Goal: Check status: Check status

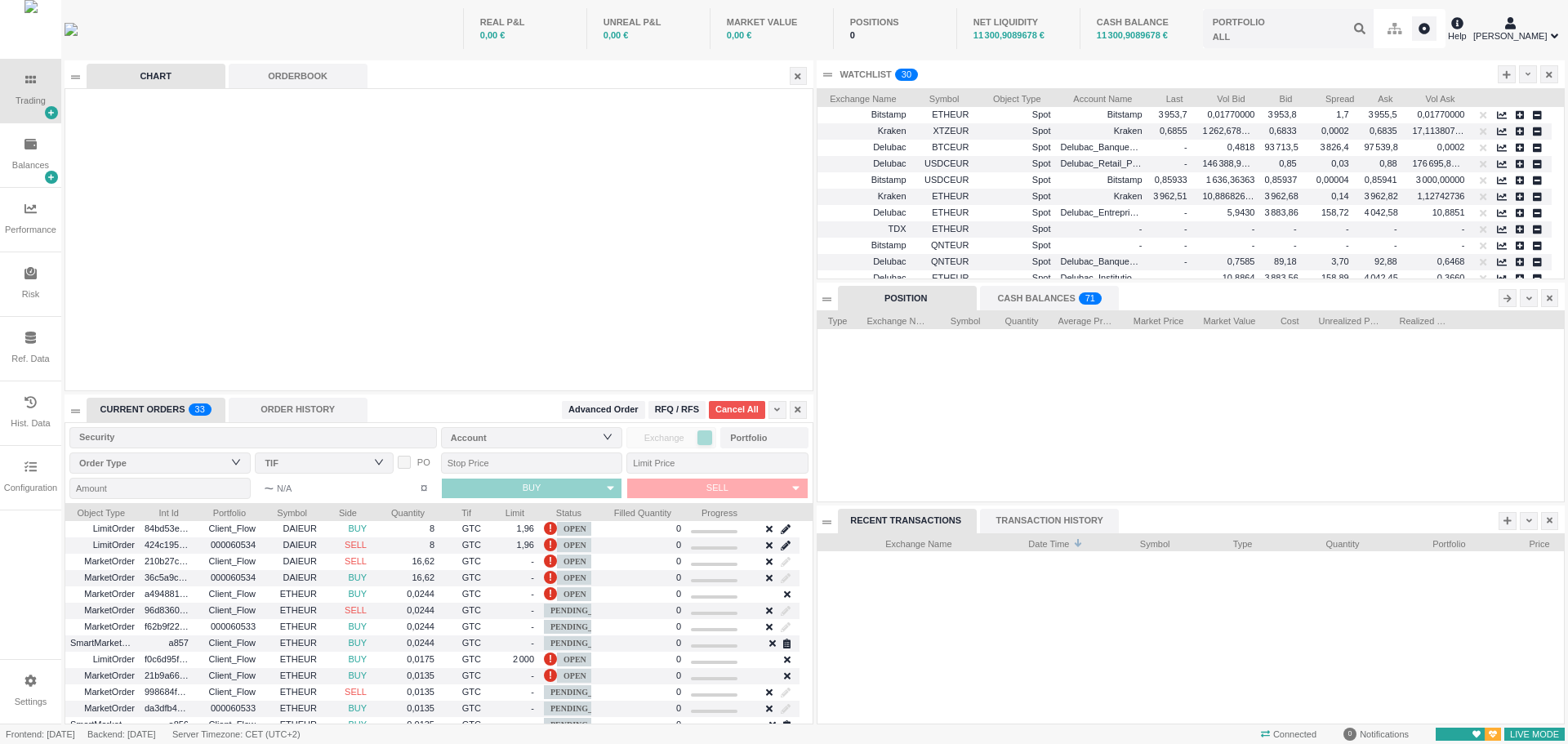
scroll to position [191, 746]
click at [195, 411] on p "3" at bounding box center [197, 412] width 5 height 16
click at [288, 414] on div "ORDER HISTORY" at bounding box center [298, 409] width 139 height 24
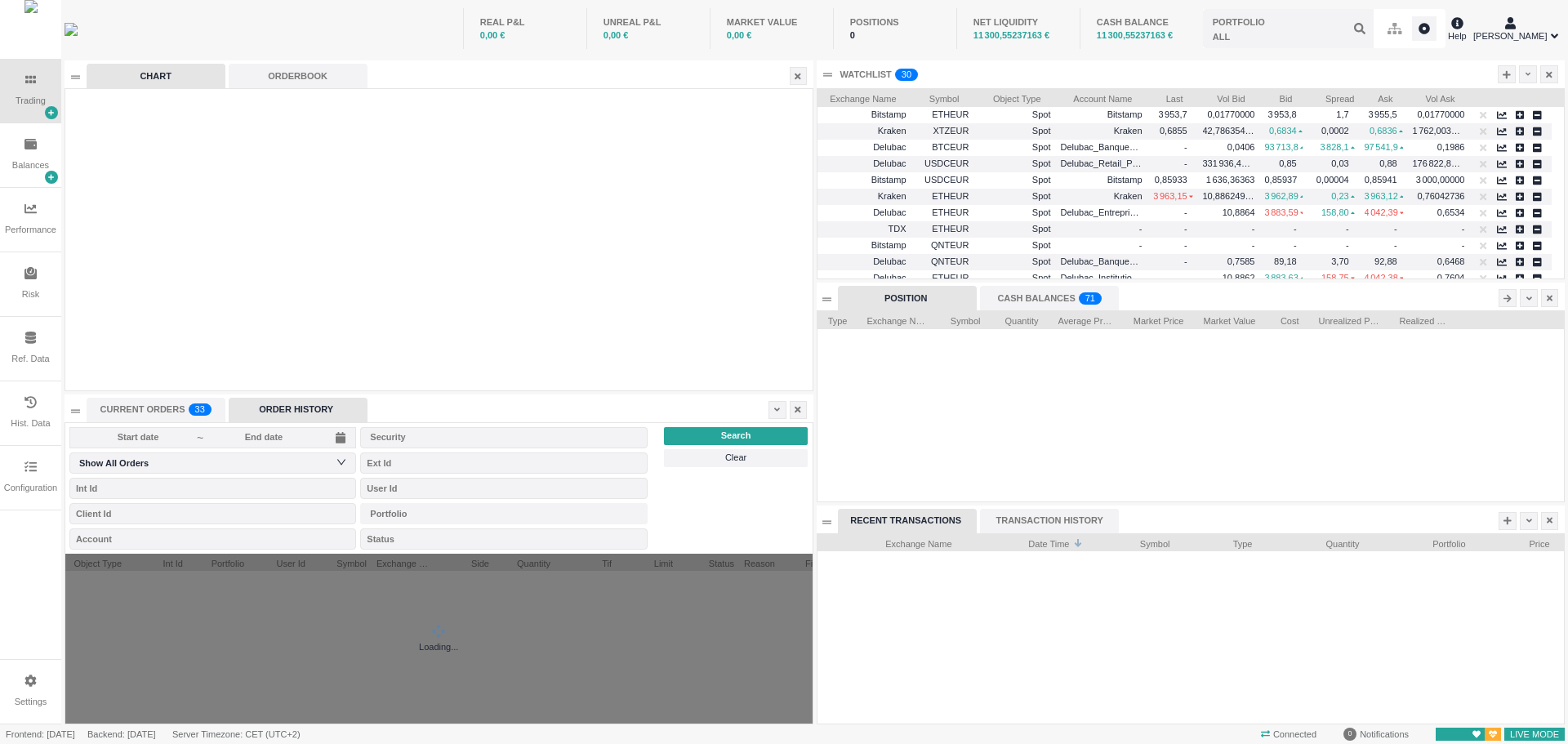
scroll to position [18, 145]
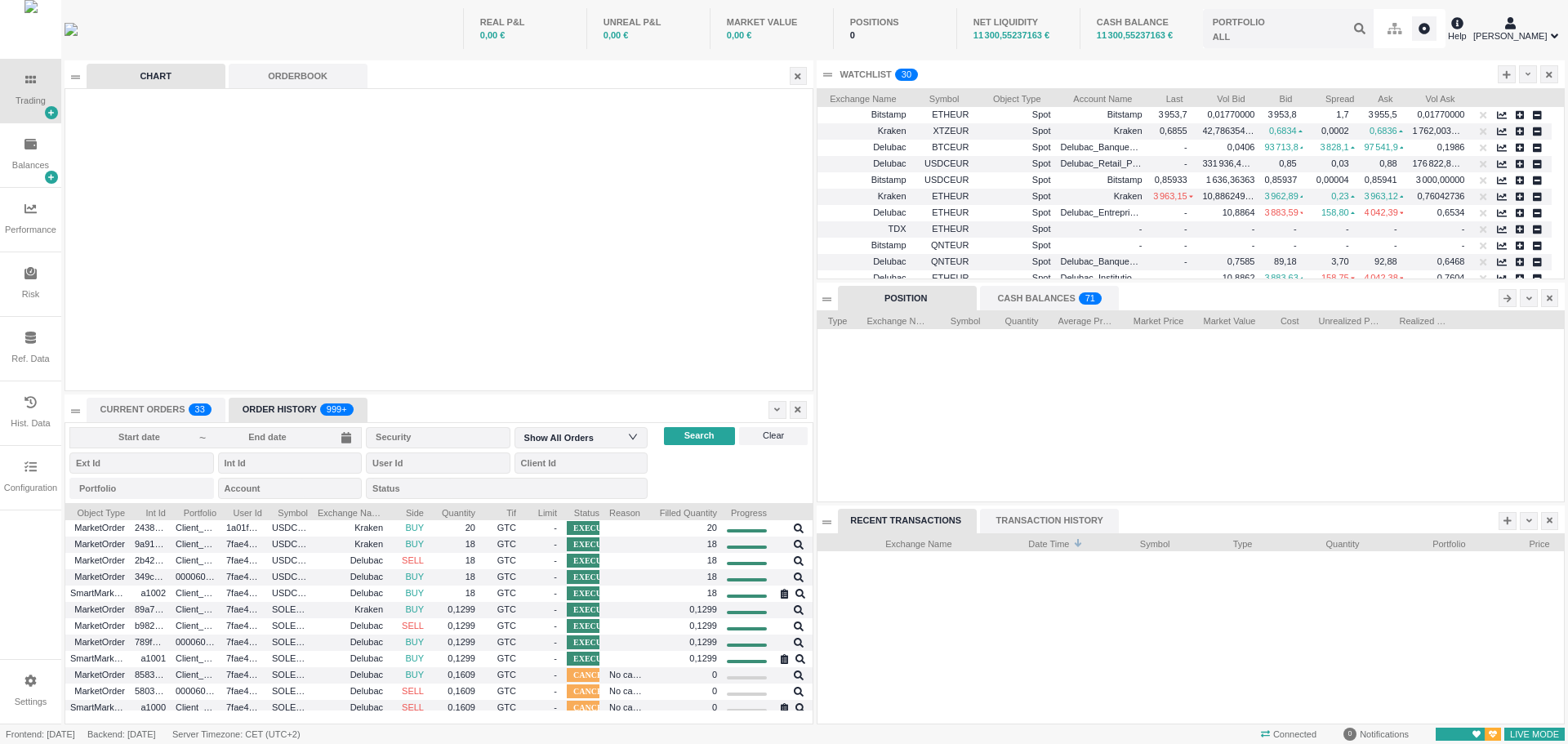
click at [177, 406] on div "CURRENT ORDERS 0 1 2 3 4 5 6 7 8 9 0 1 2 3 4 5 6 7 8 9 0 1 2 3 4 5 6 7 8 9 0 1 …" at bounding box center [156, 409] width 139 height 24
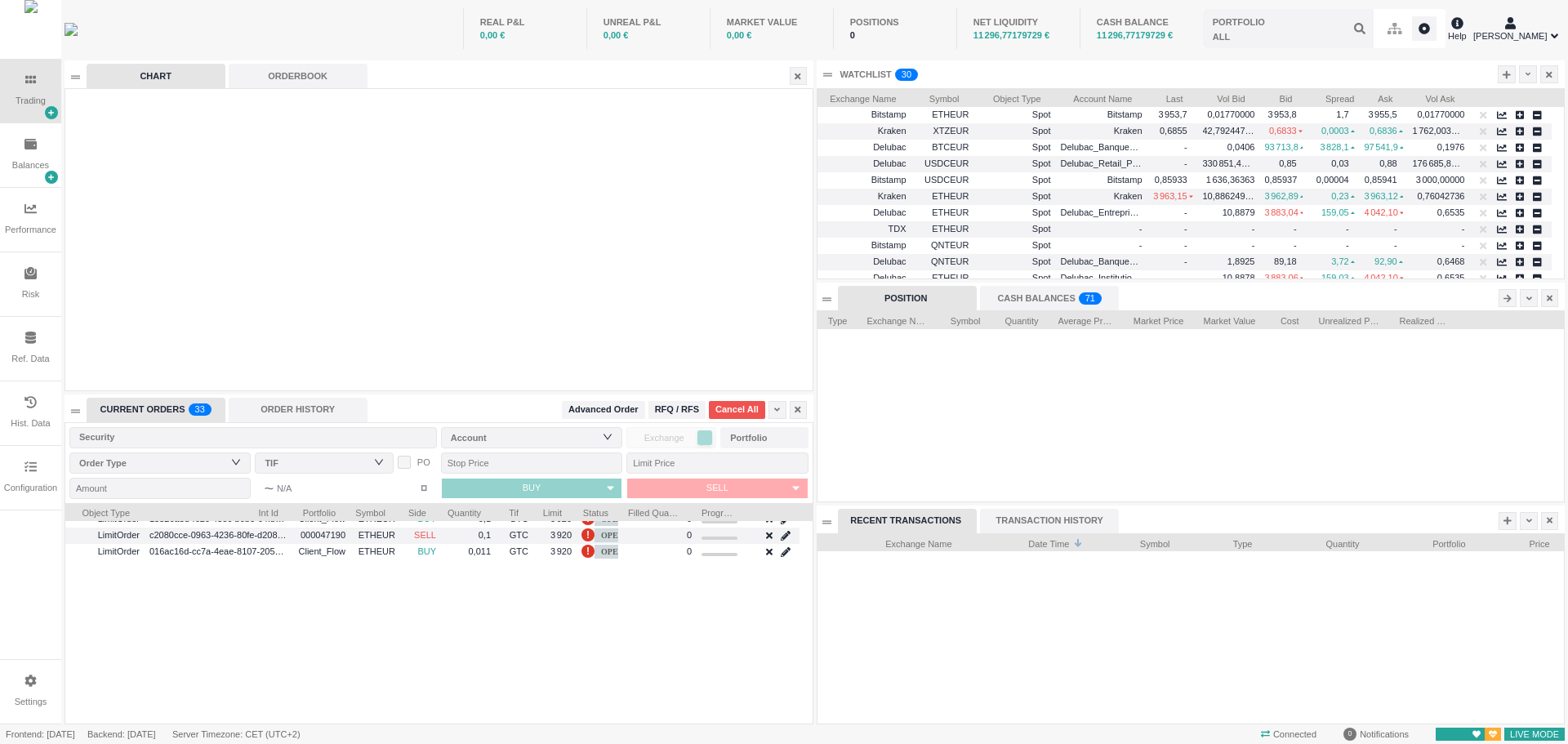
scroll to position [0, 0]
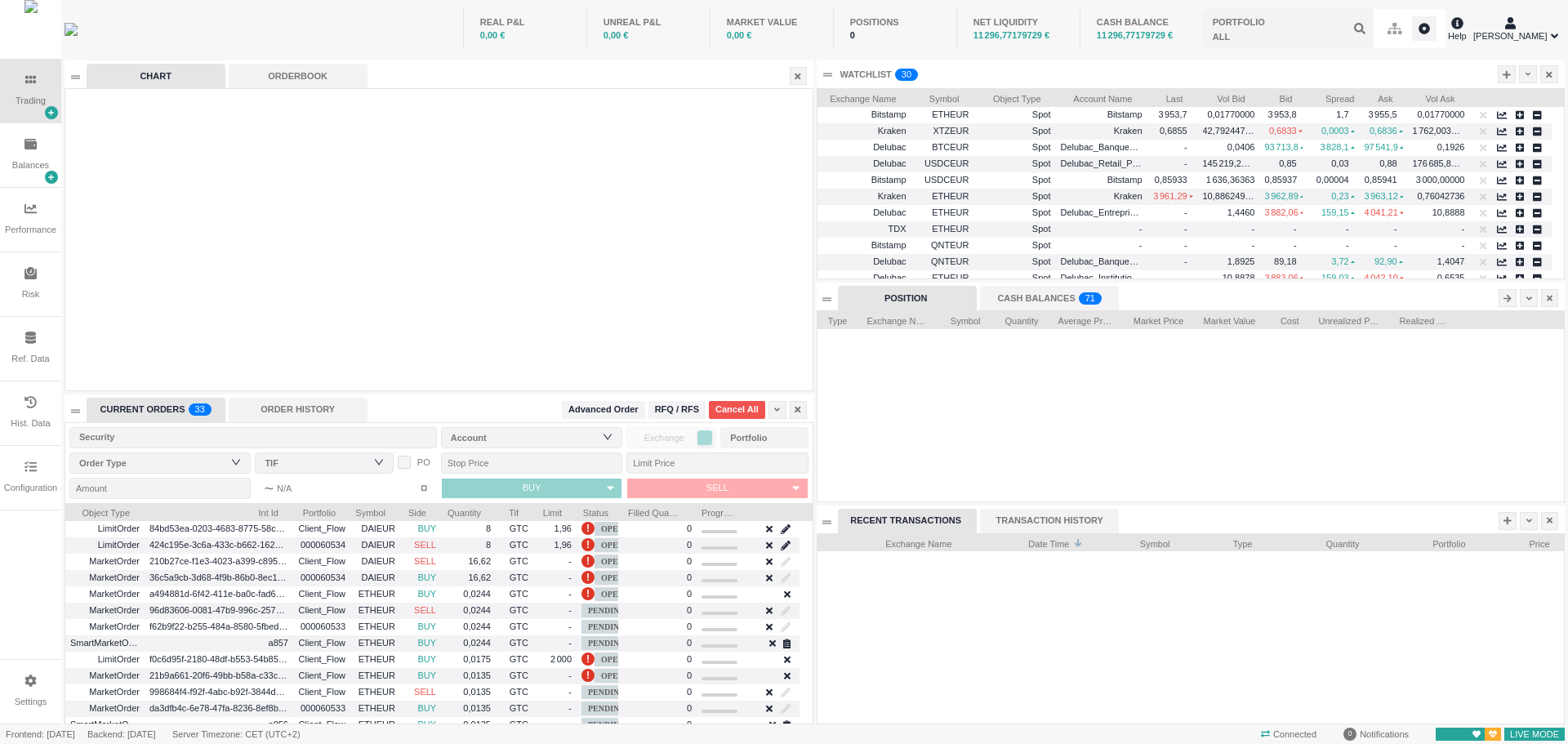
click at [1041, 290] on div "CASH BALANCES 0 1 2 3 4 5 6 7 8 9 0 1 2 3 4 5 6 7 8 9 0 1 2 3 4 5 6 7 8 9 0 1 2…" at bounding box center [1050, 297] width 139 height 24
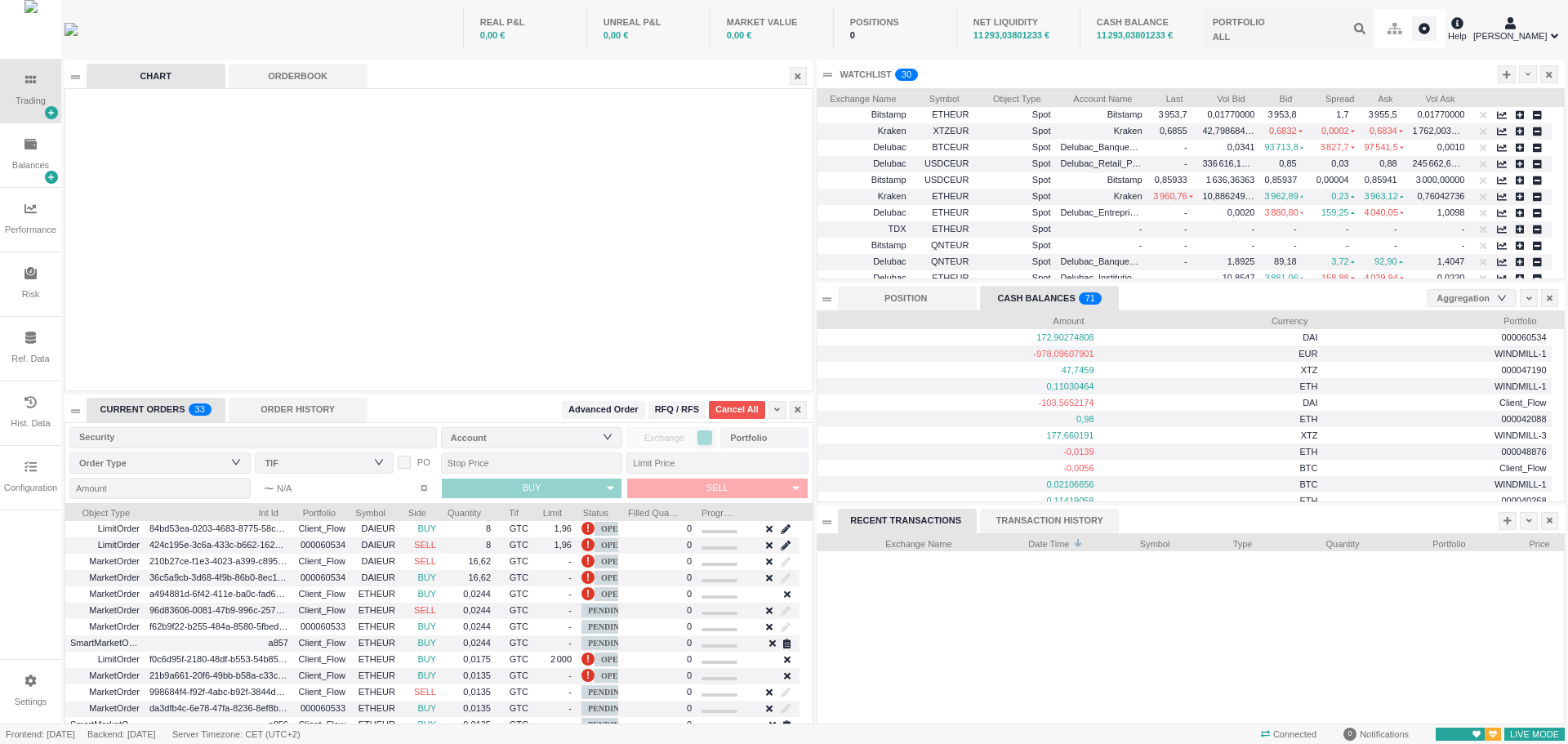
click at [976, 298] on div "POSITION" at bounding box center [908, 297] width 139 height 24
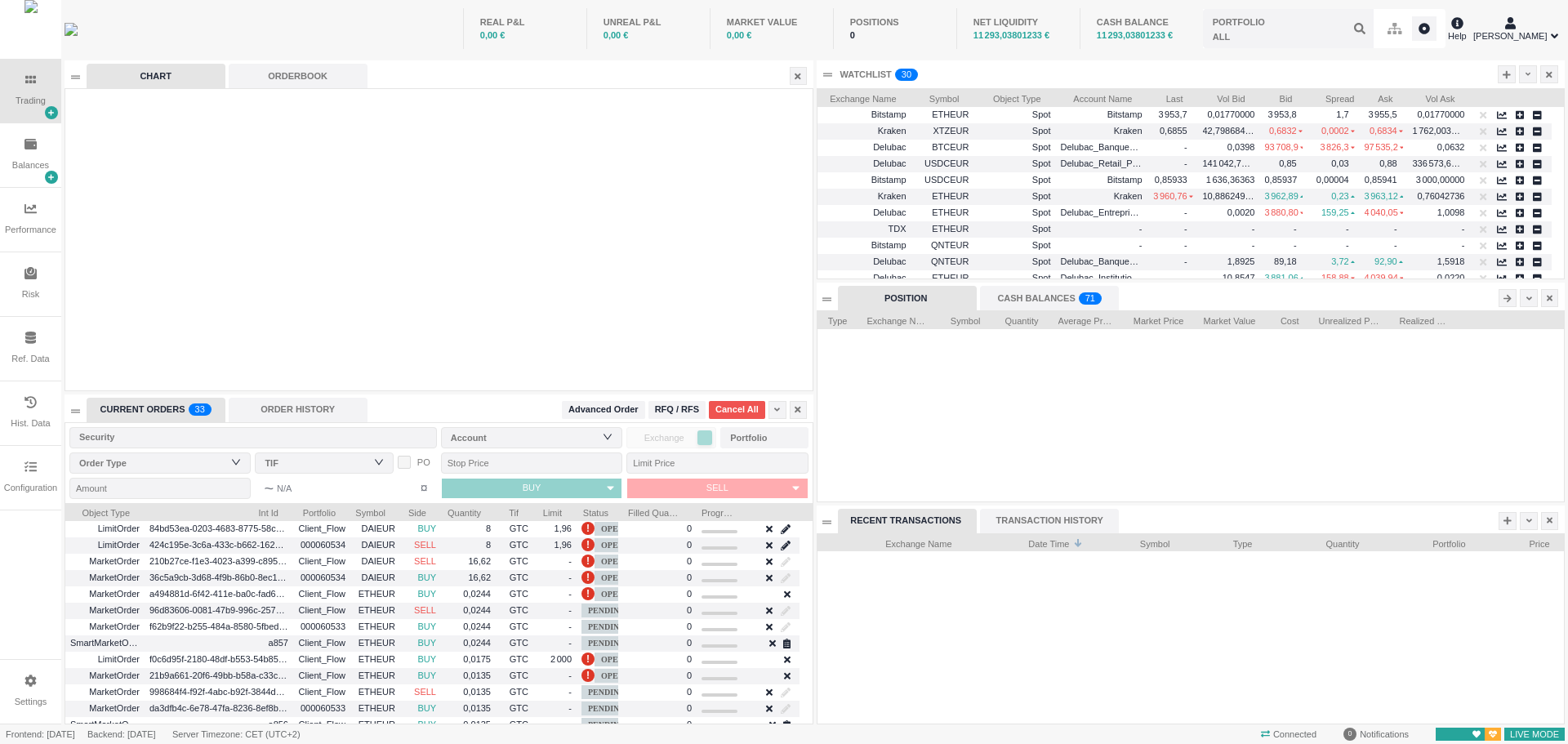
scroll to position [191, 746]
click at [1260, 33] on input "text" at bounding box center [1288, 28] width 171 height 39
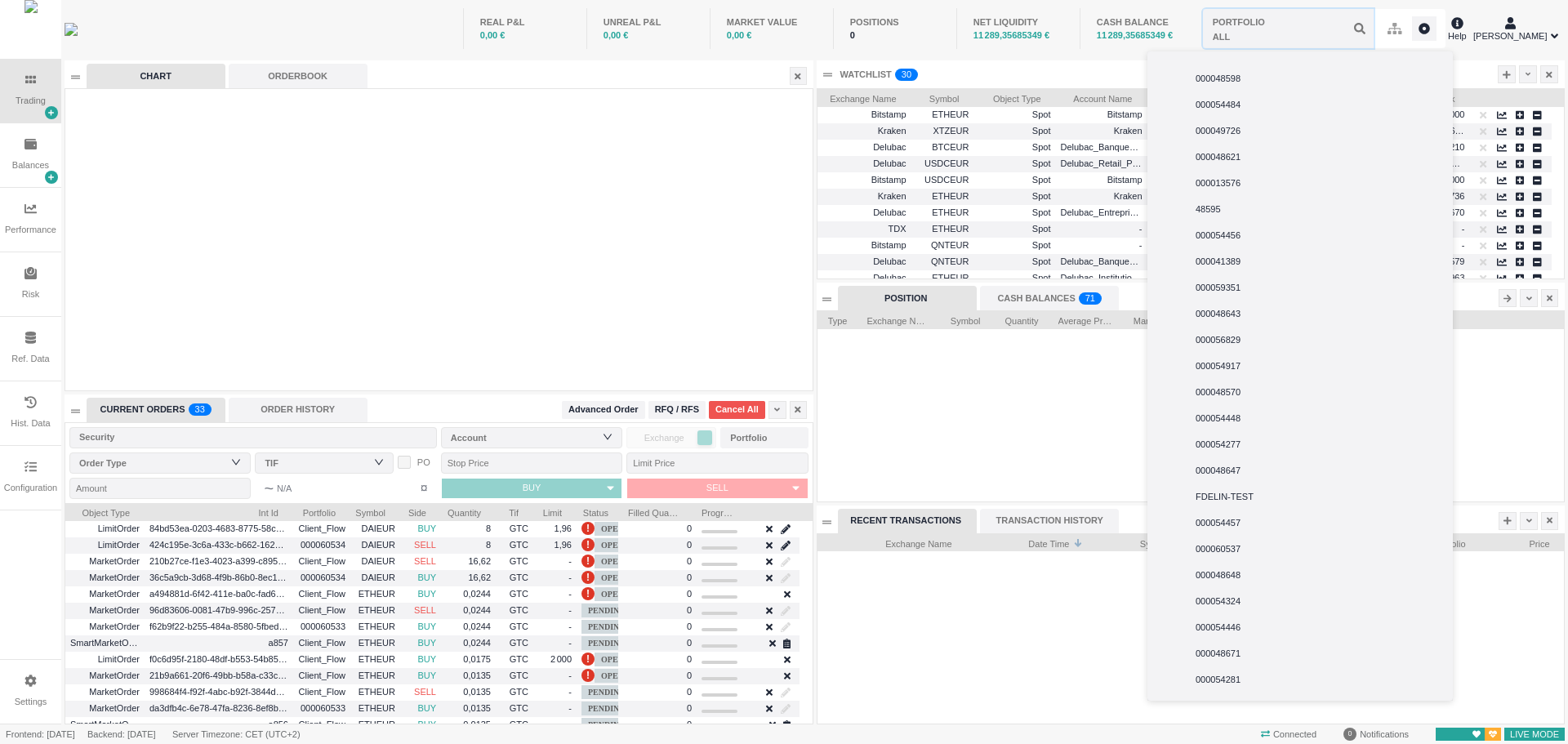
scroll to position [7689, 0]
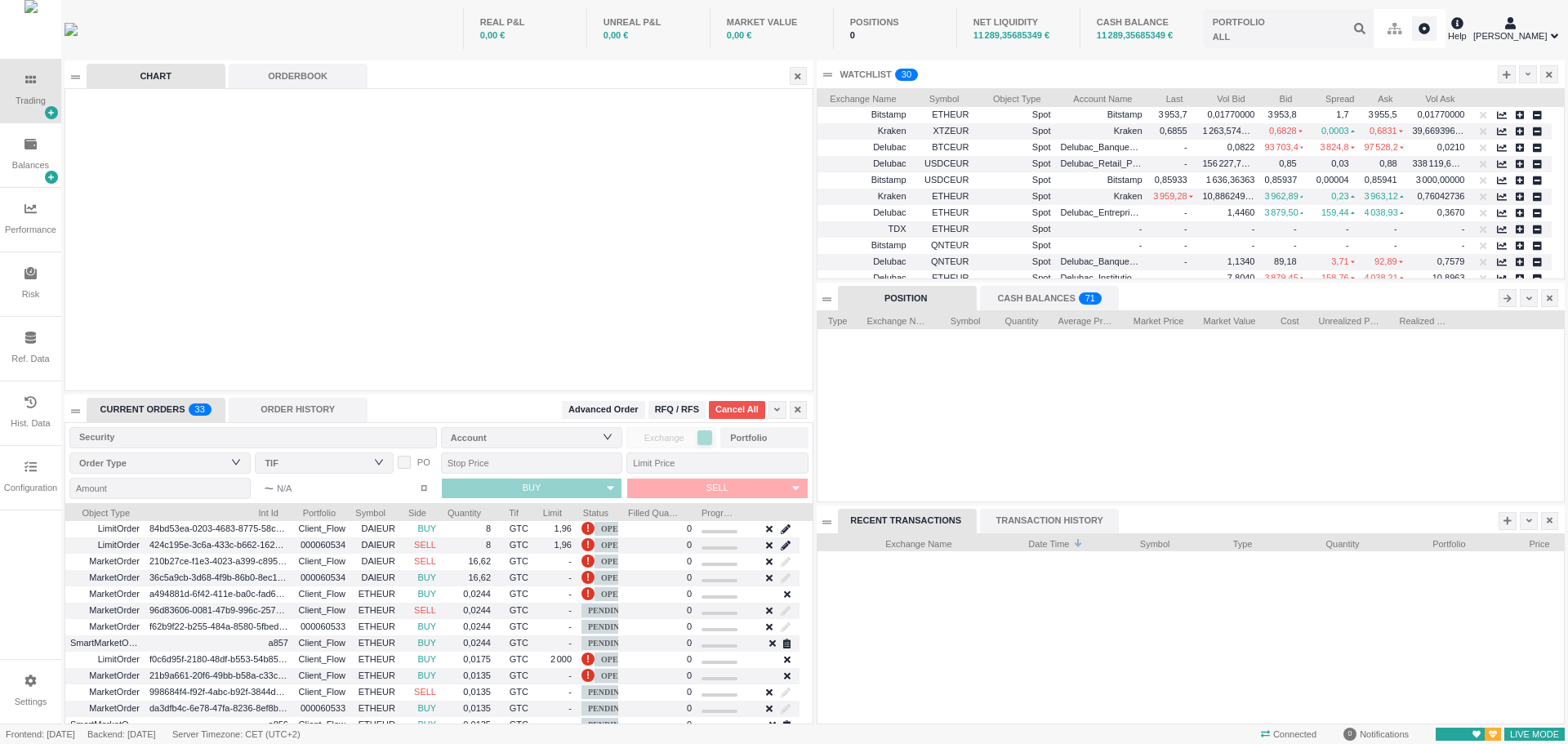
click at [985, 397] on div at bounding box center [1190, 414] width 747 height 172
click at [31, 144] on icon at bounding box center [31, 144] width 13 height 13
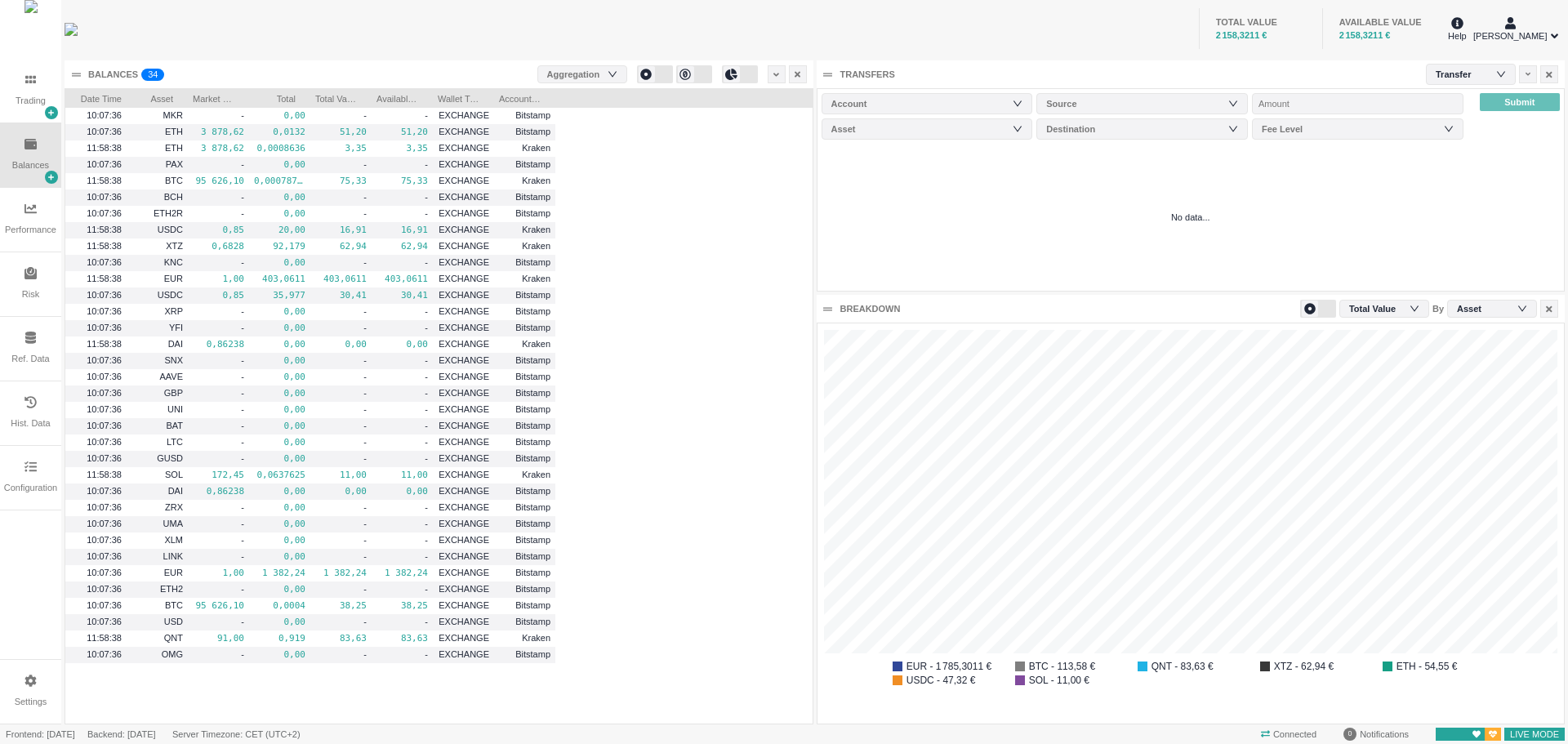
scroll to position [0, 0]
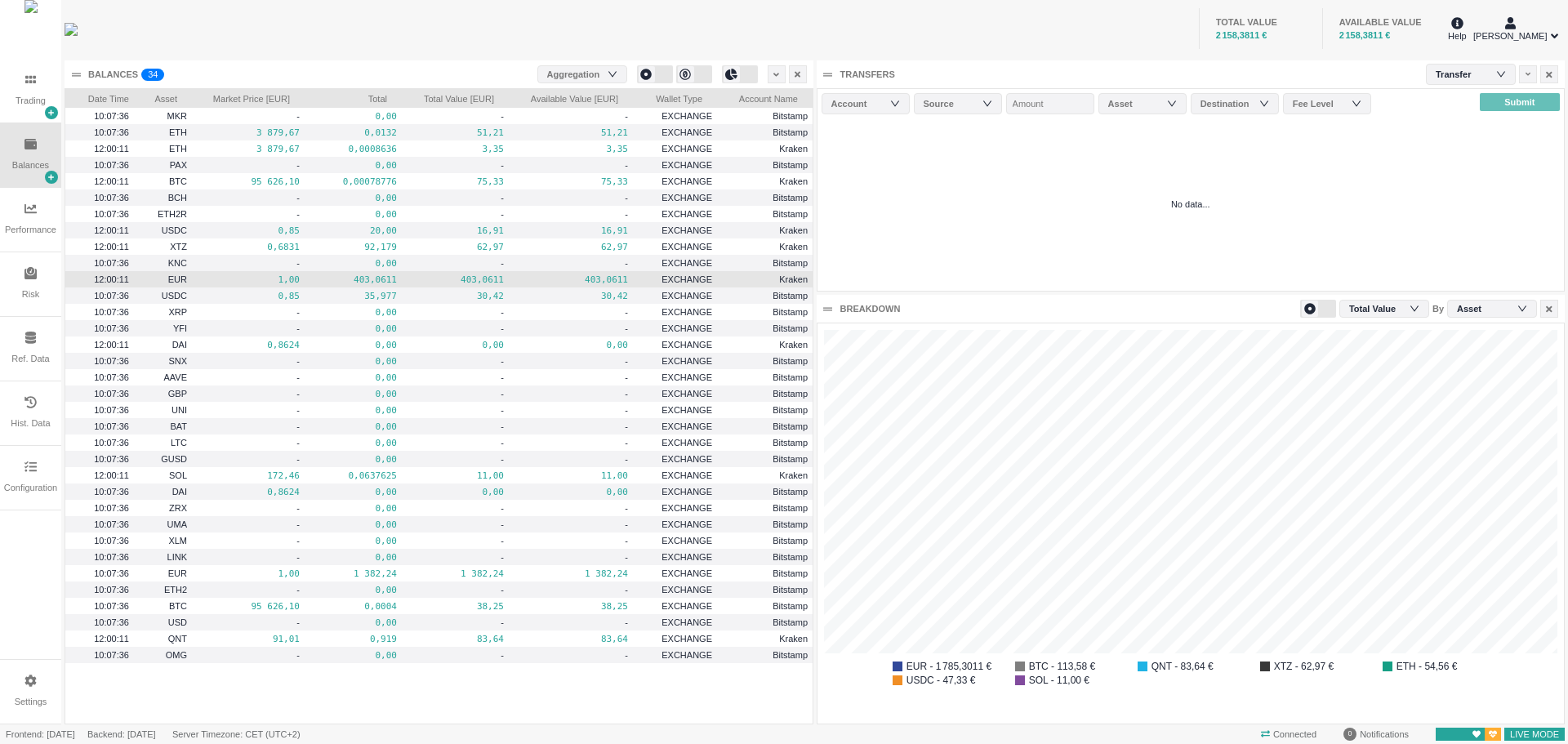
click at [205, 278] on pre "1,00" at bounding box center [248, 279] width 103 height 19
click at [585, 66] on div "Aggregation" at bounding box center [579, 74] width 63 height 16
click at [588, 67] on div "Aggregation" at bounding box center [579, 74] width 63 height 16
click at [781, 75] on div at bounding box center [777, 74] width 18 height 18
click at [1064, 51] on div "TOTAL VALUE 2 158,3511 € AVAILABLE VALUE 2 158,3511 €" at bounding box center [820, 28] width 1250 height 57
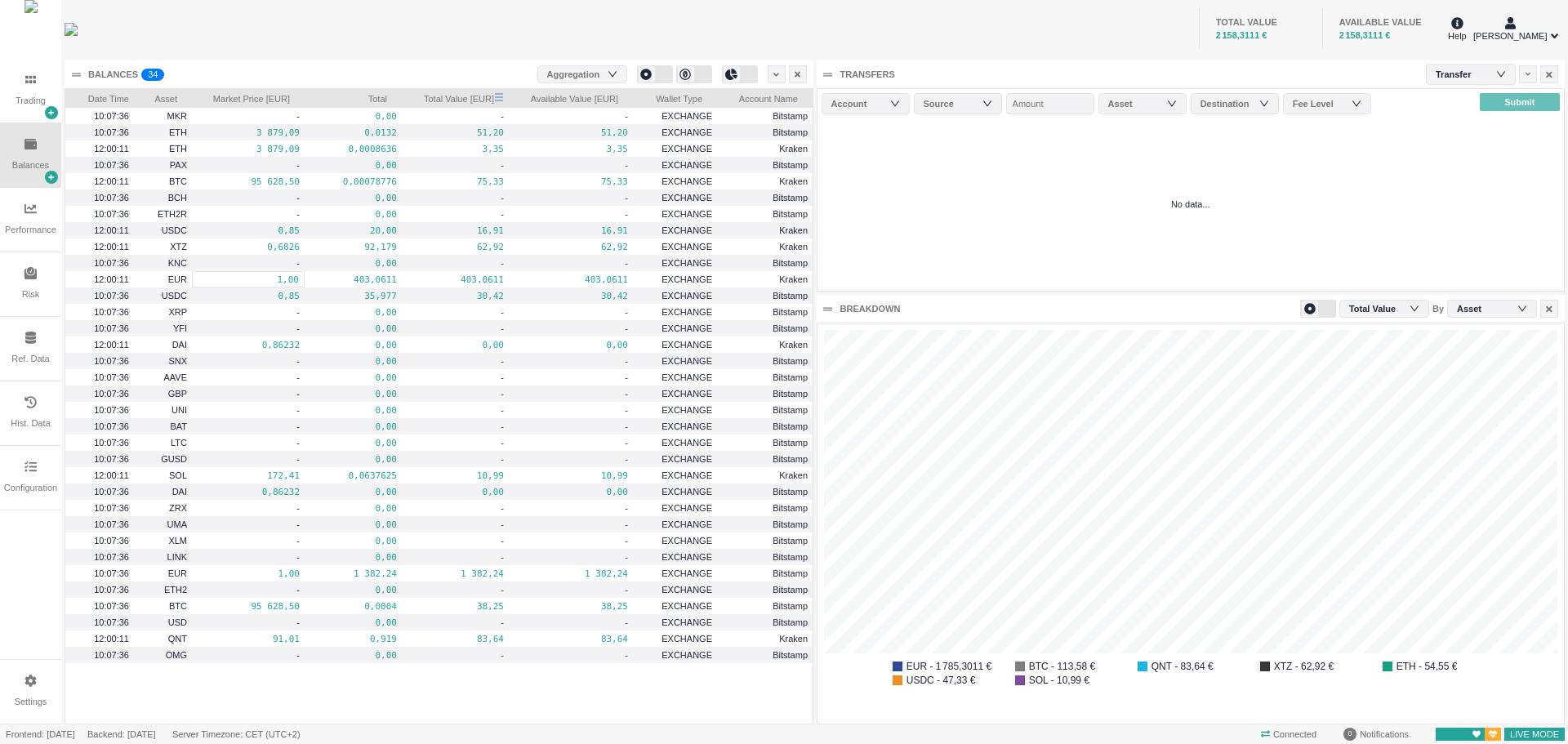
click at [501, 92] on span at bounding box center [499, 98] width 10 height 21
click at [465, 98] on span "Total Value [EUR]" at bounding box center [450, 98] width 88 height 16
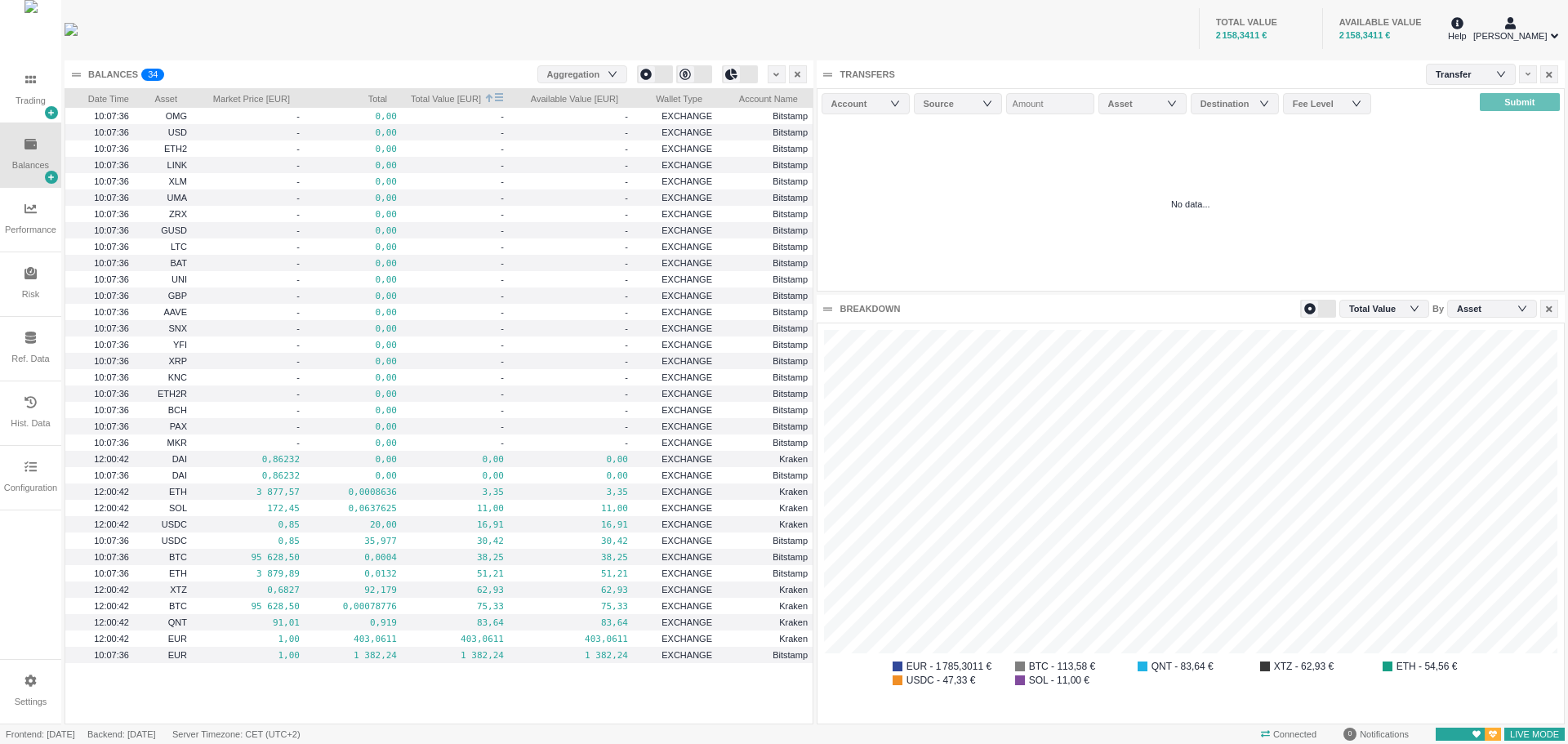
click at [459, 97] on span "Total Value [EUR]" at bounding box center [443, 98] width 74 height 16
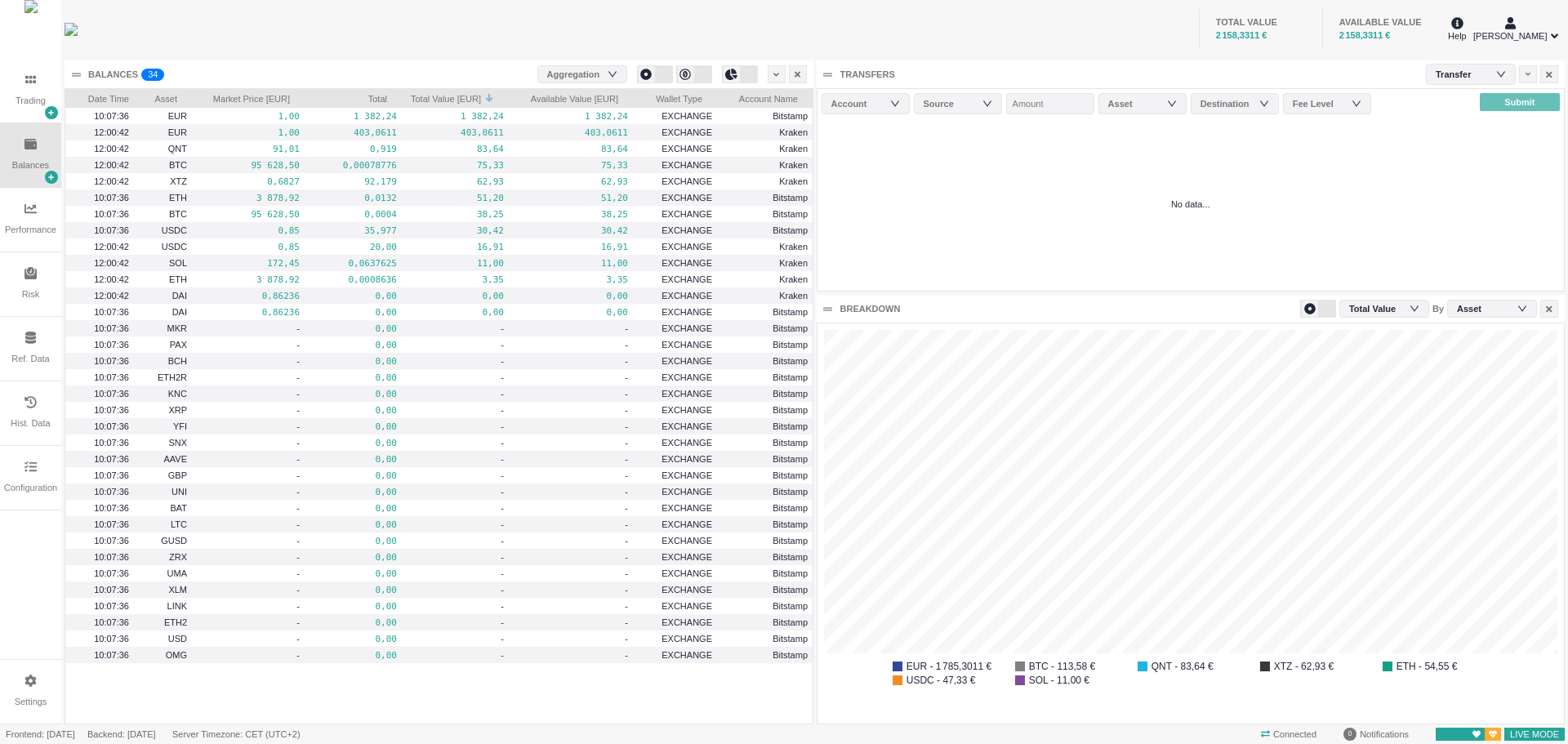
click at [29, 230] on div "Performance" at bounding box center [30, 229] width 51 height 14
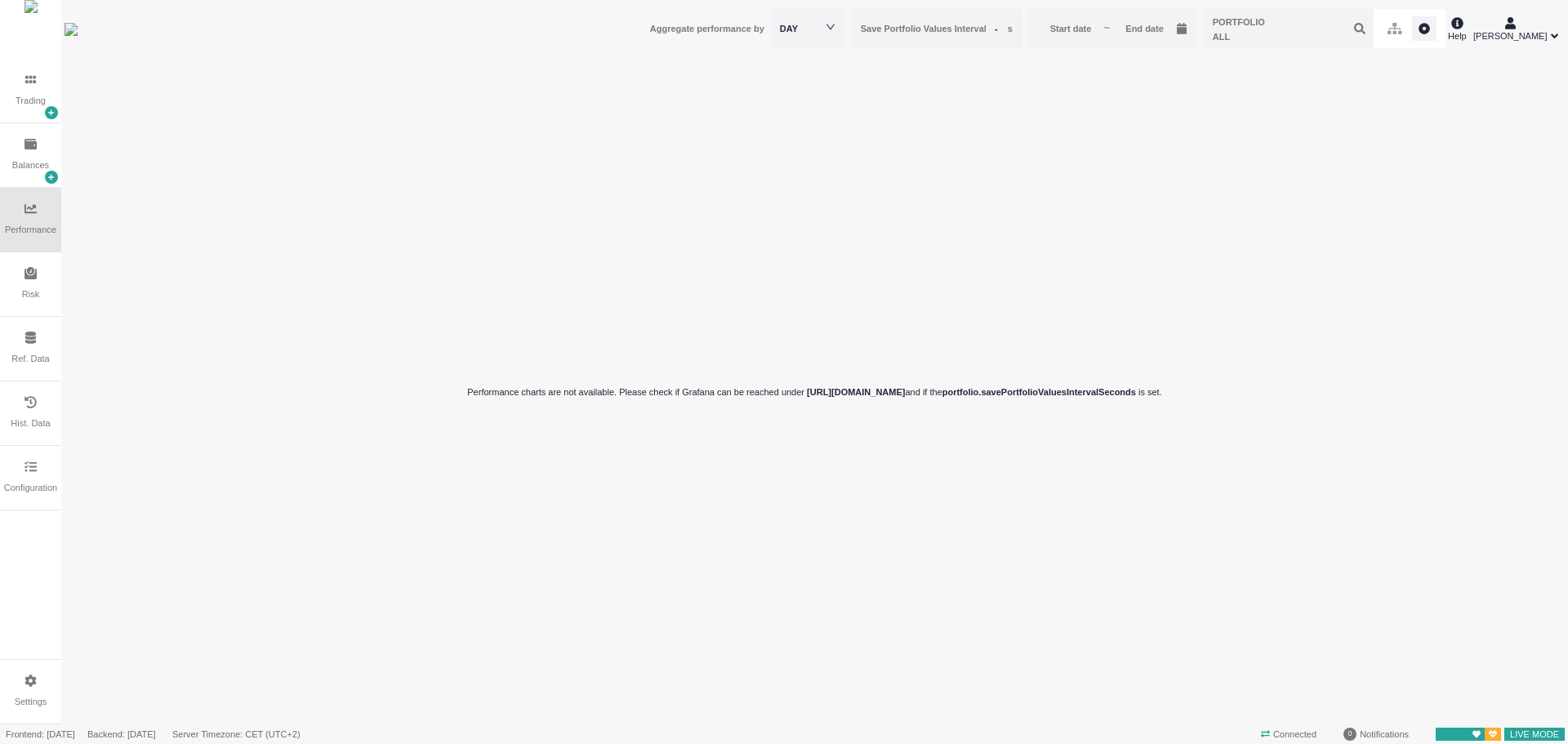
click at [39, 293] on div "Risk" at bounding box center [31, 284] width 61 height 64
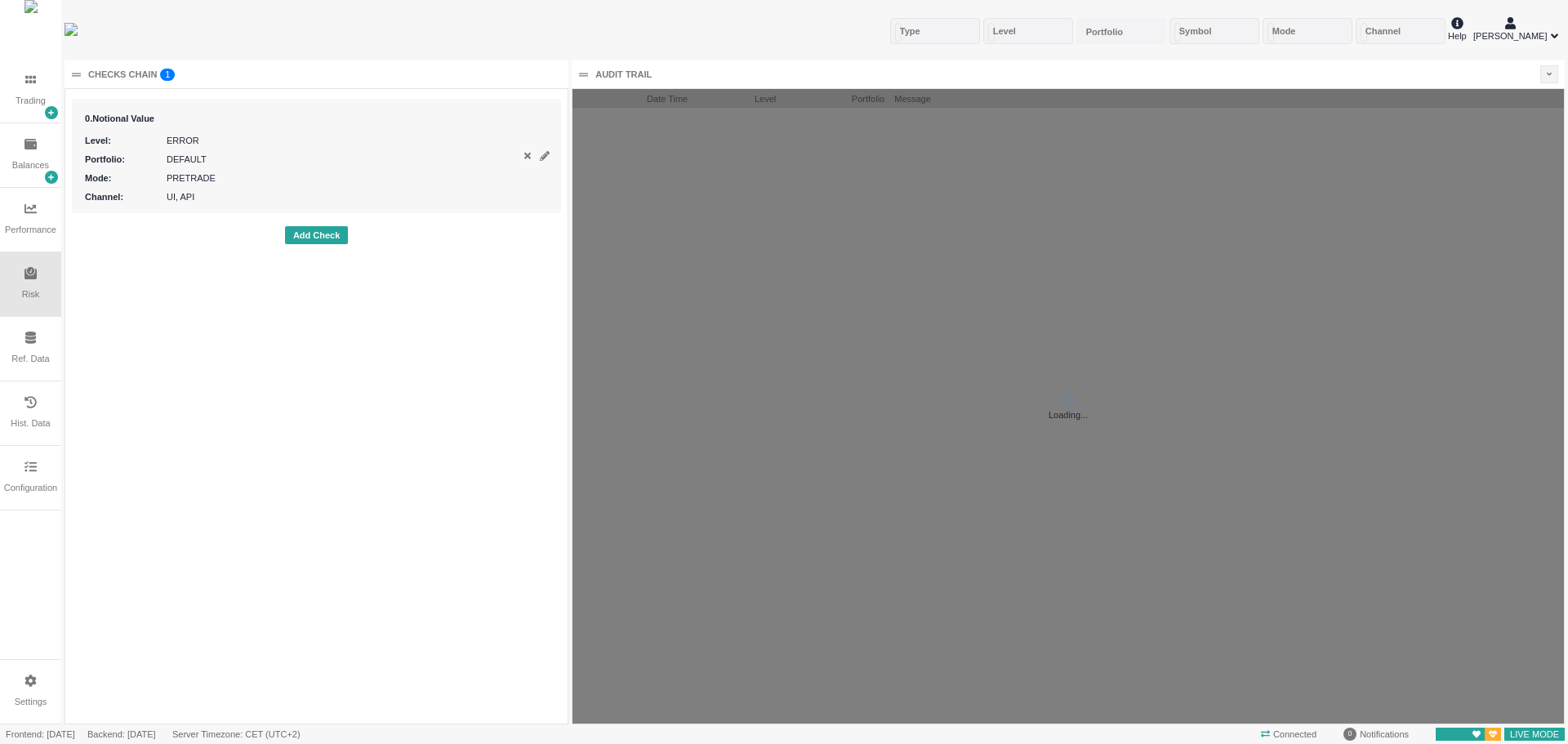
scroll to position [635, 992]
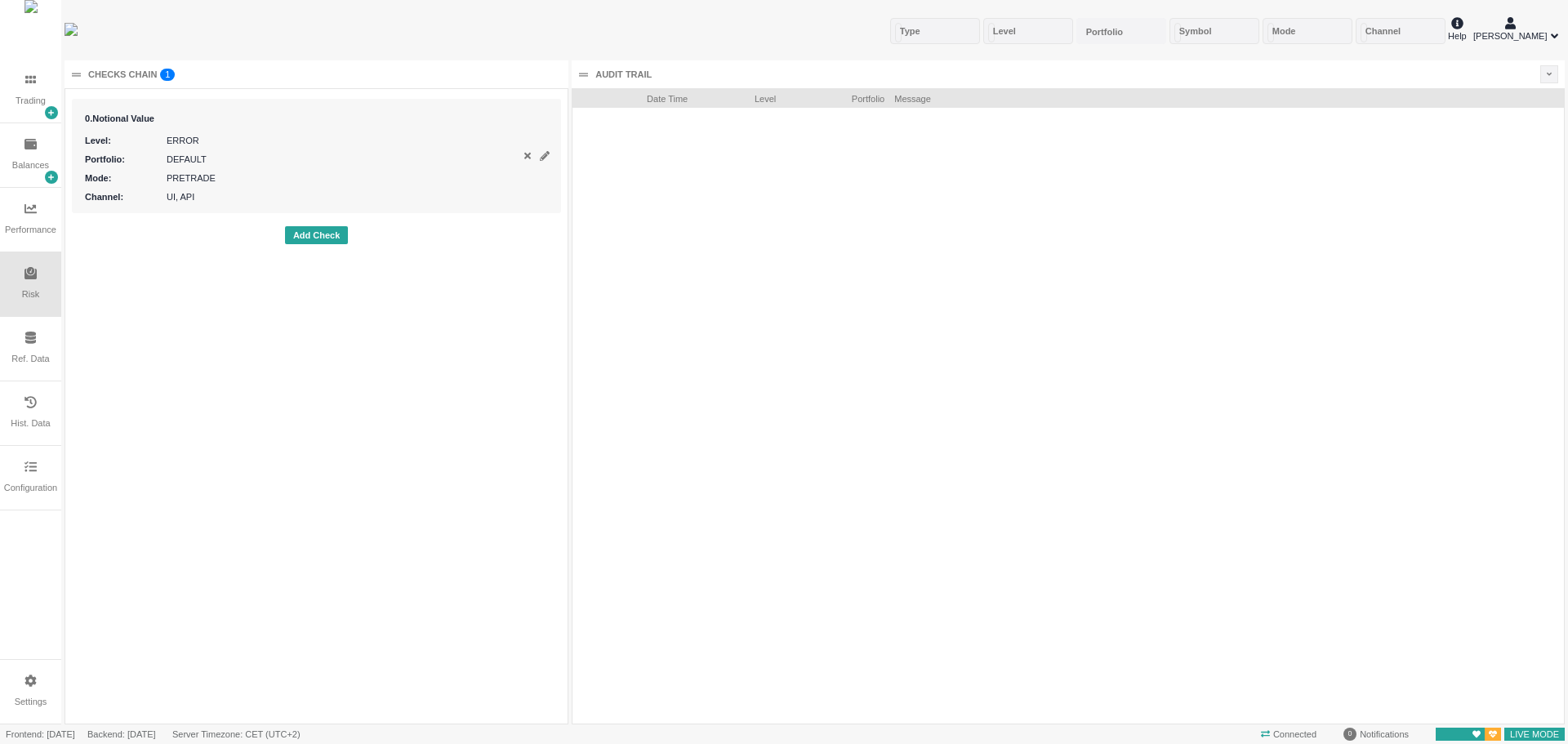
click at [31, 348] on div "Ref. Data" at bounding box center [31, 349] width 61 height 64
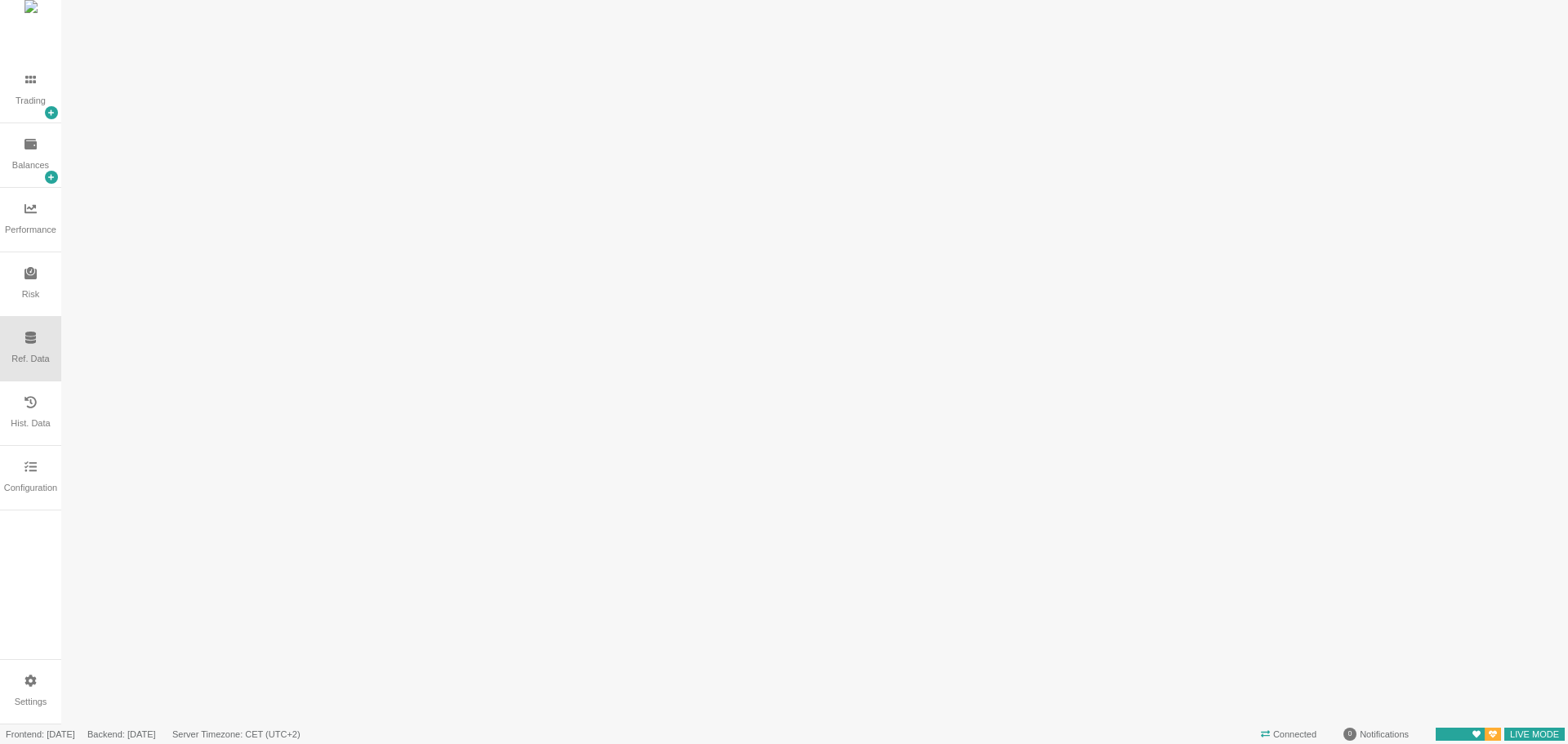
scroll to position [0, 0]
click at [39, 414] on div "Hist. Data" at bounding box center [31, 413] width 61 height 64
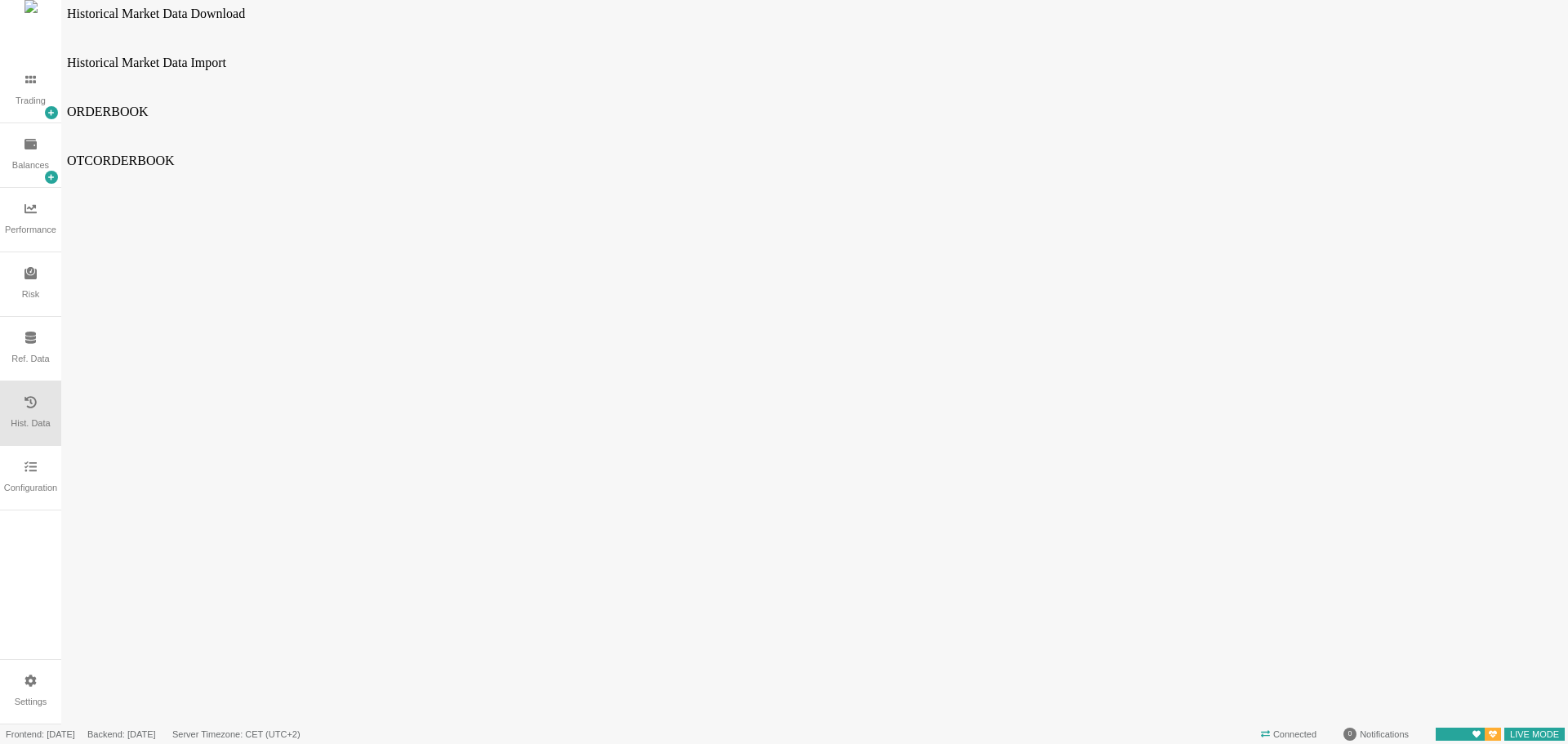
click at [23, 478] on div "Configuration" at bounding box center [31, 478] width 61 height 64
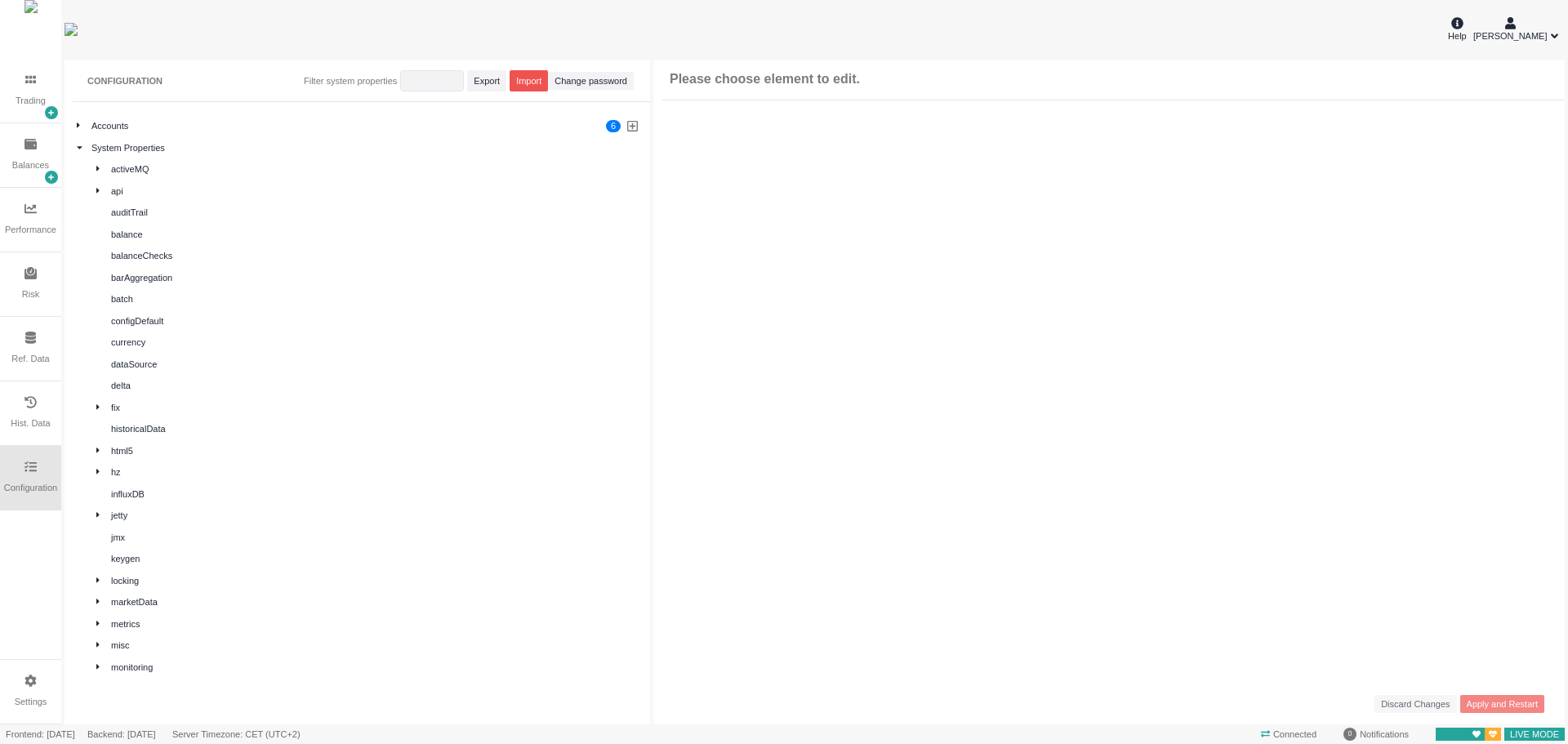
click at [40, 87] on div "Trading" at bounding box center [31, 90] width 61 height 64
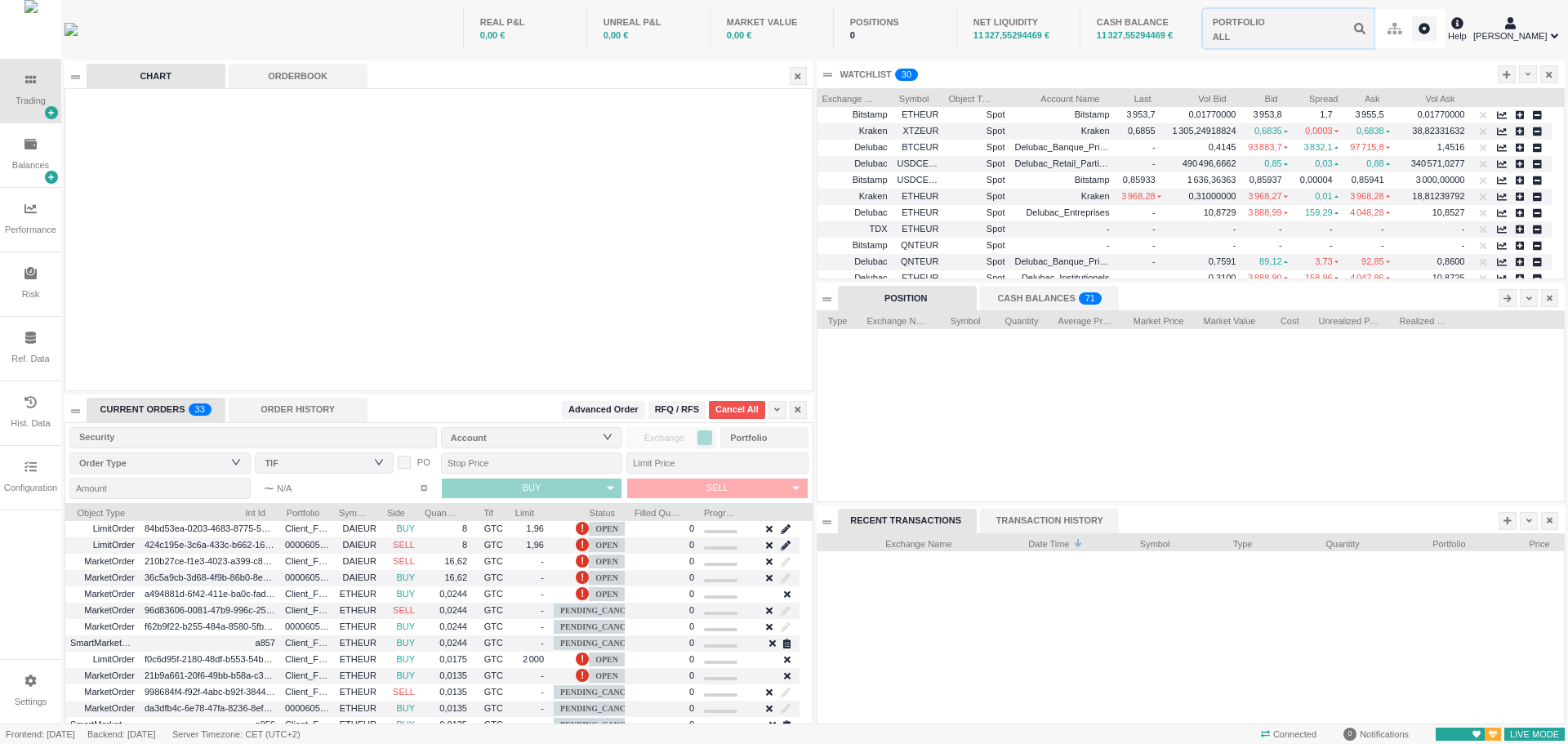
scroll to position [191, 746]
